Goal: Task Accomplishment & Management: Manage account settings

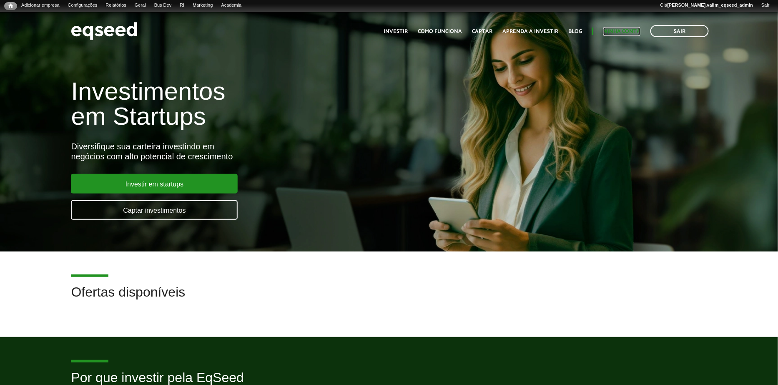
click at [629, 33] on link "Minha conta" at bounding box center [621, 31] width 37 height 5
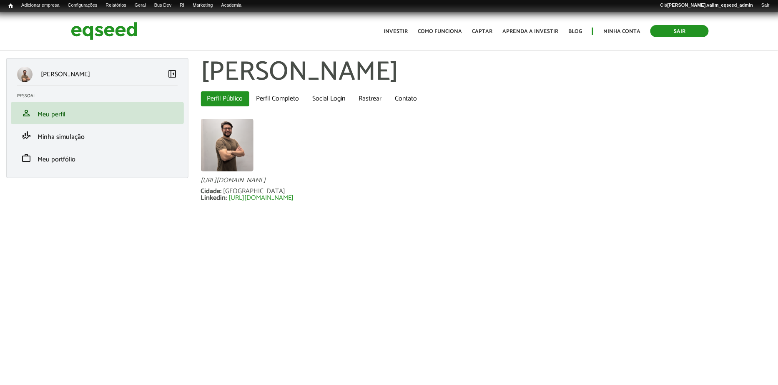
click at [671, 33] on link "Sair" at bounding box center [679, 31] width 58 height 12
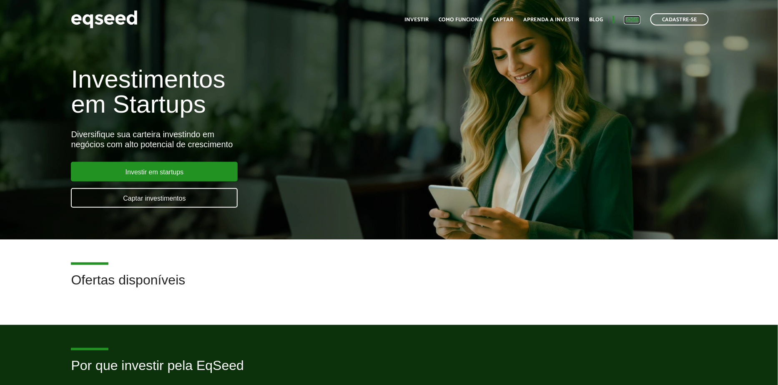
click at [632, 20] on link "Login" at bounding box center [632, 19] width 16 height 5
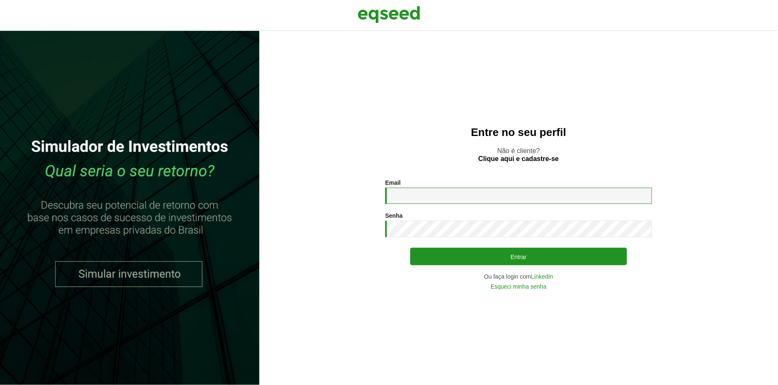
click at [437, 190] on input "Email *" at bounding box center [518, 196] width 267 height 16
type input "**********"
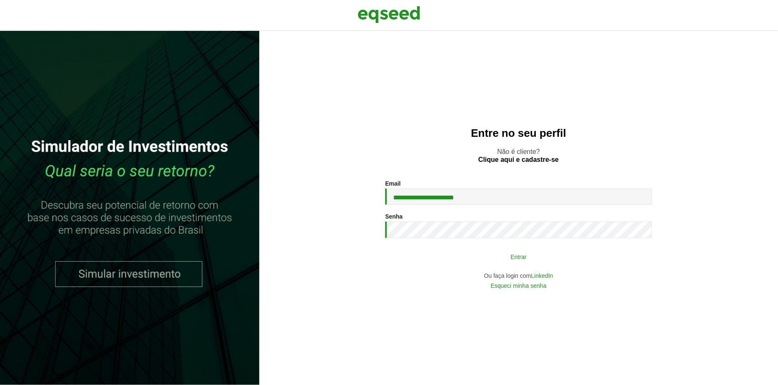
click at [441, 255] on button "Entrar" at bounding box center [518, 256] width 217 height 16
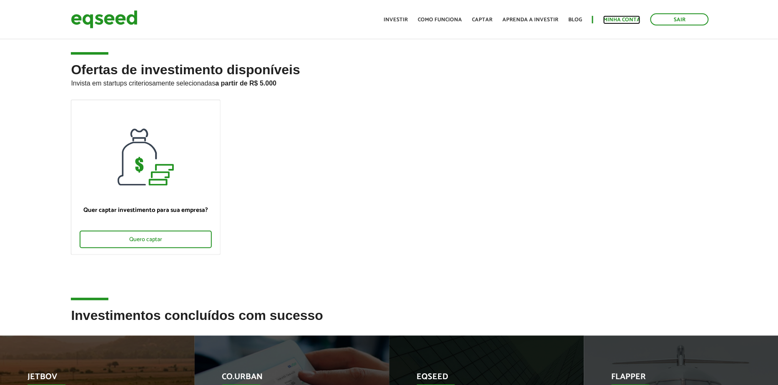
click at [623, 18] on link "Minha conta" at bounding box center [621, 19] width 37 height 5
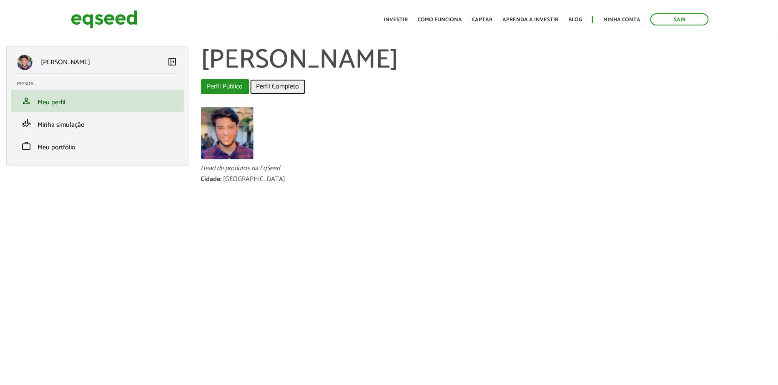
click at [282, 85] on link "Perfil Completo" at bounding box center [277, 86] width 55 height 15
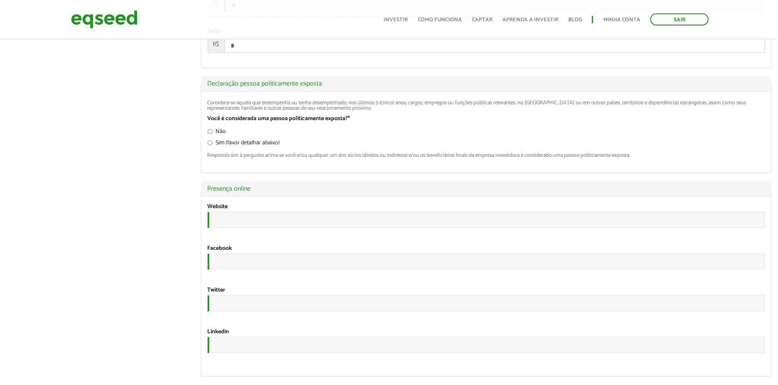
scroll to position [1530, 0]
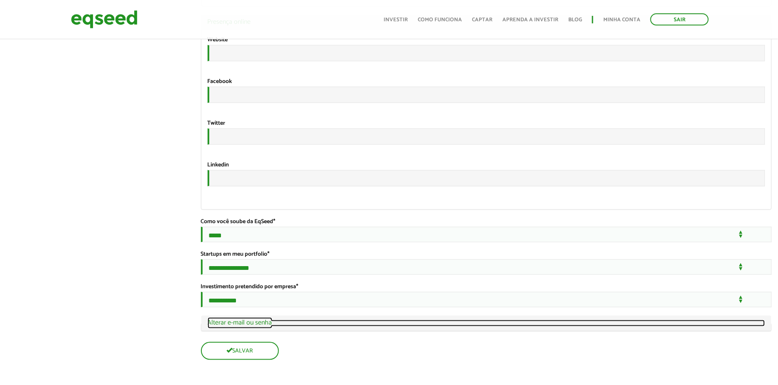
click at [235, 325] on link "Ocultar Alterar e-mail ou senha" at bounding box center [487, 323] width 558 height 7
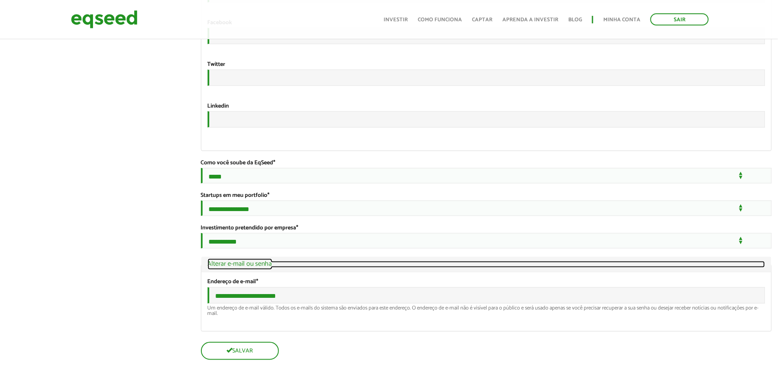
scroll to position [1592, 0]
click at [245, 262] on link "Ocultar Alterar e-mail ou senha" at bounding box center [487, 264] width 558 height 7
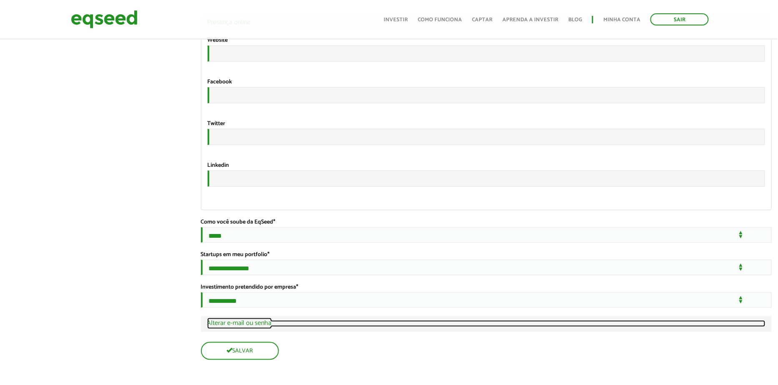
click at [238, 323] on link "Exibir Alterar e-mail ou senha" at bounding box center [486, 323] width 559 height 7
